Goal: Information Seeking & Learning: Check status

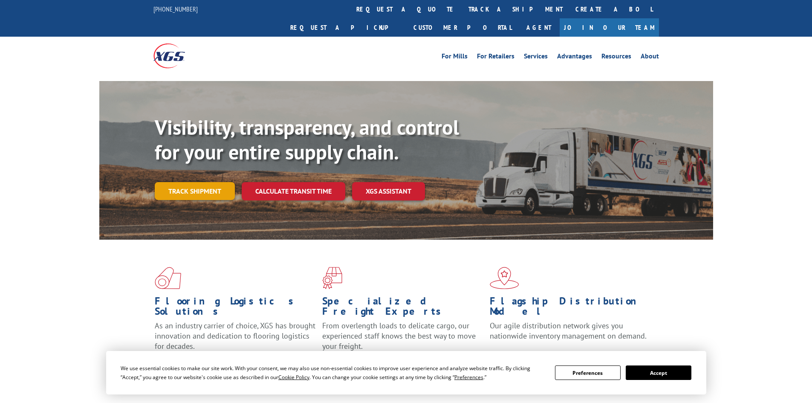
click at [199, 182] on link "Track shipment" at bounding box center [195, 191] width 80 height 18
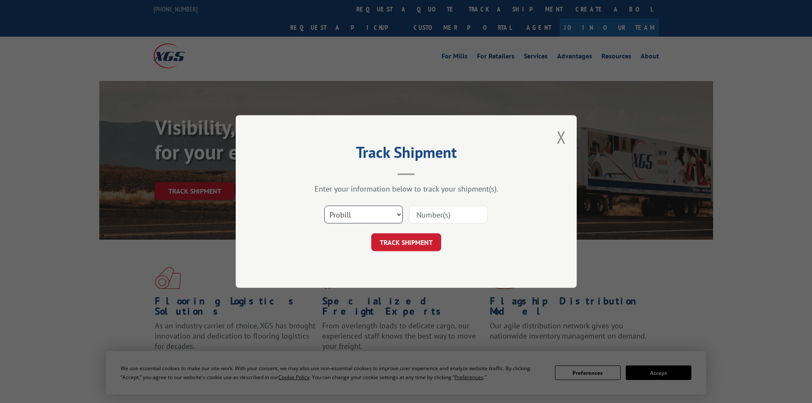
click at [346, 212] on select "Select category... Probill BOL PO" at bounding box center [363, 214] width 78 height 18
select select "bol"
click at [324, 205] on select "Select category... Probill BOL PO" at bounding box center [363, 214] width 78 height 18
click at [449, 213] on input at bounding box center [448, 214] width 78 height 18
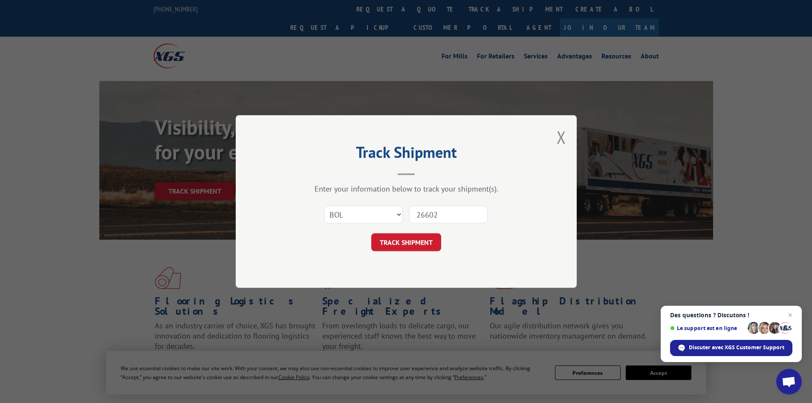
type input "266025"
click button "TRACK SHIPMENT" at bounding box center [406, 242] width 70 height 18
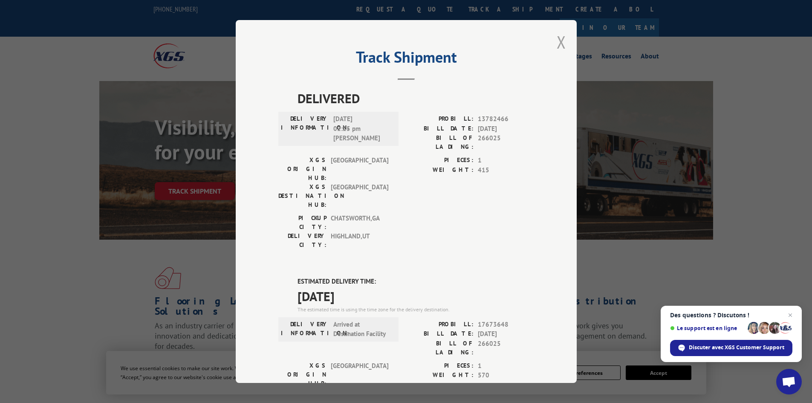
click at [556, 41] on button "Close modal" at bounding box center [560, 42] width 9 height 23
